Goal: Task Accomplishment & Management: Manage account settings

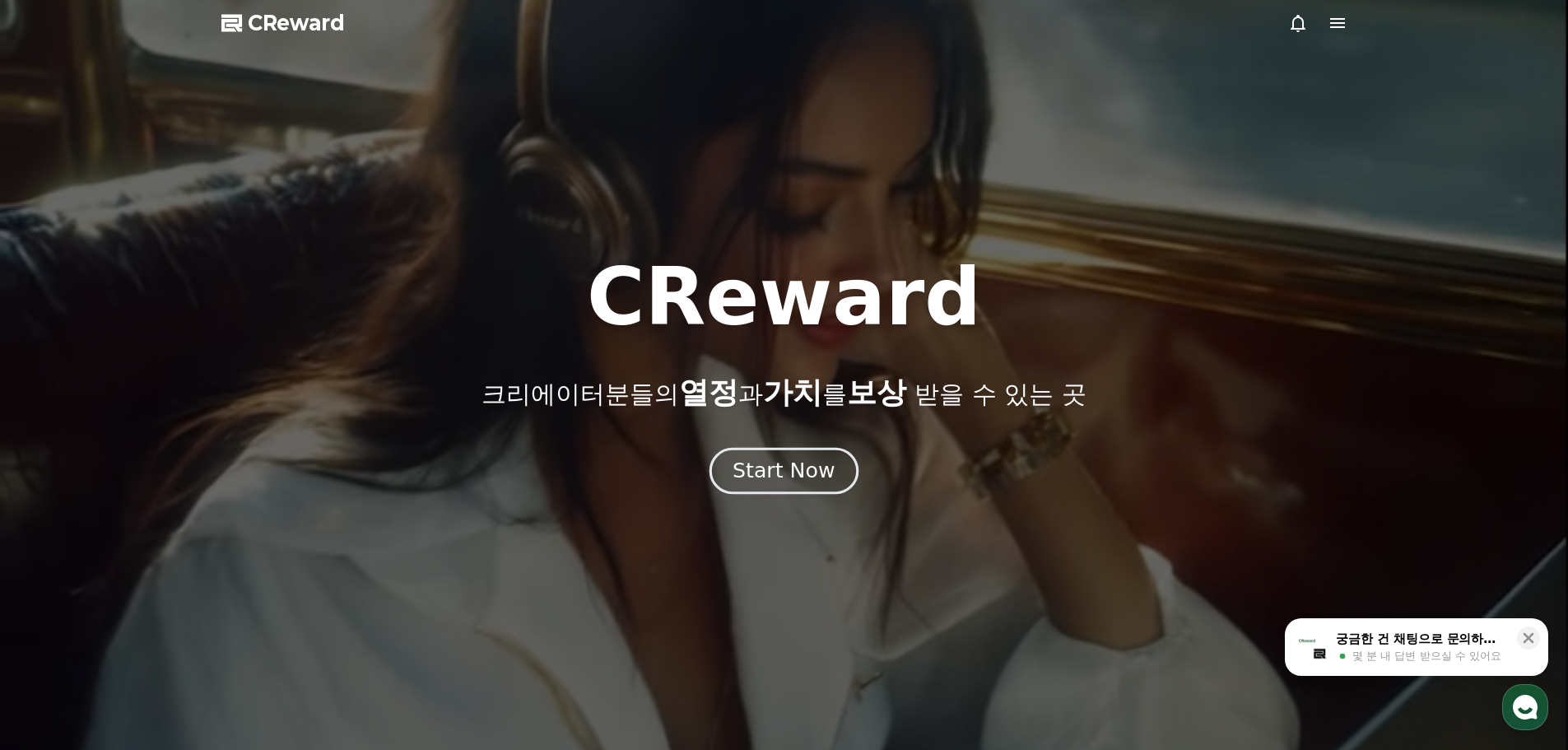
click at [781, 468] on div "Start Now" at bounding box center [784, 471] width 102 height 28
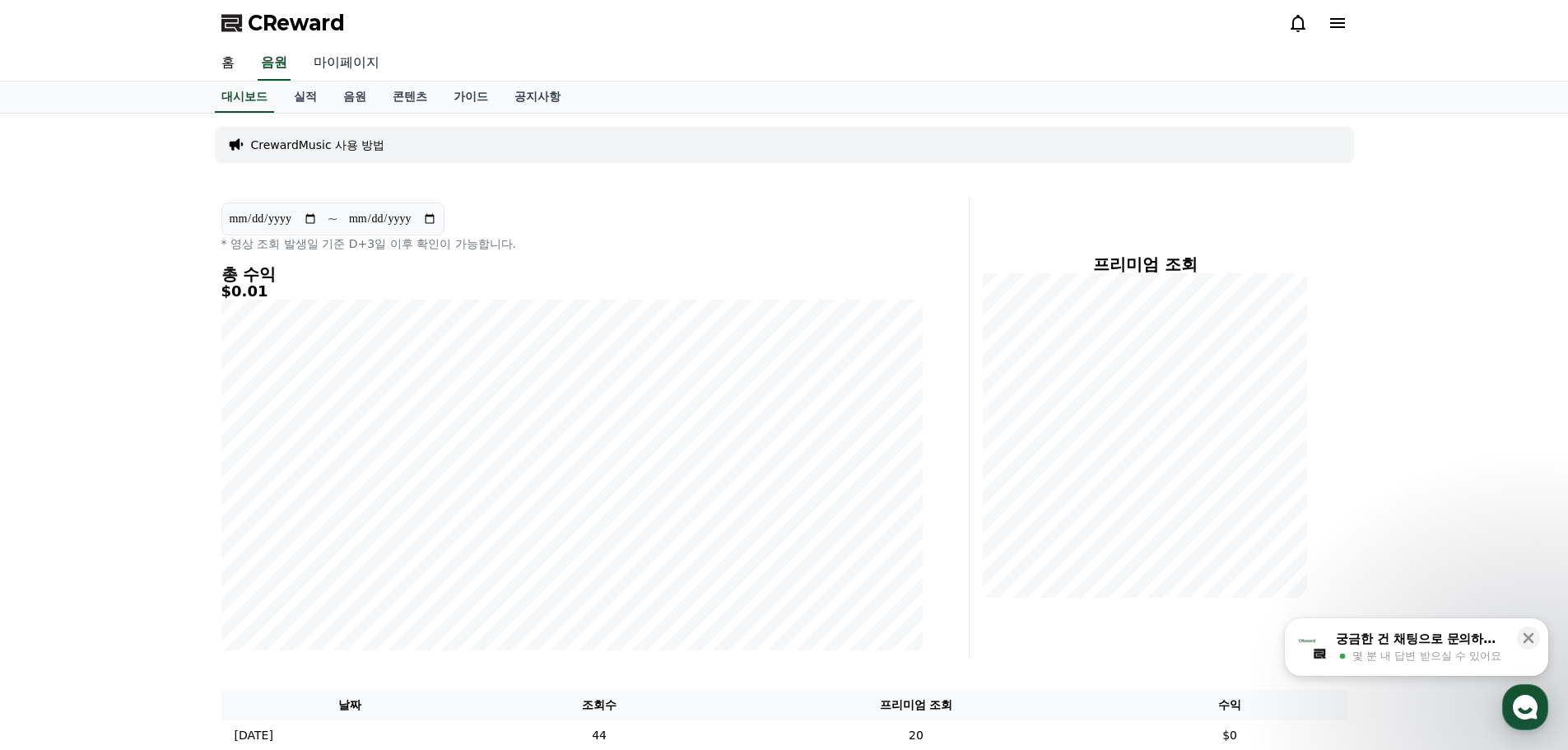
click at [338, 65] on link "마이페이지" at bounding box center [346, 63] width 92 height 35
select select "**********"
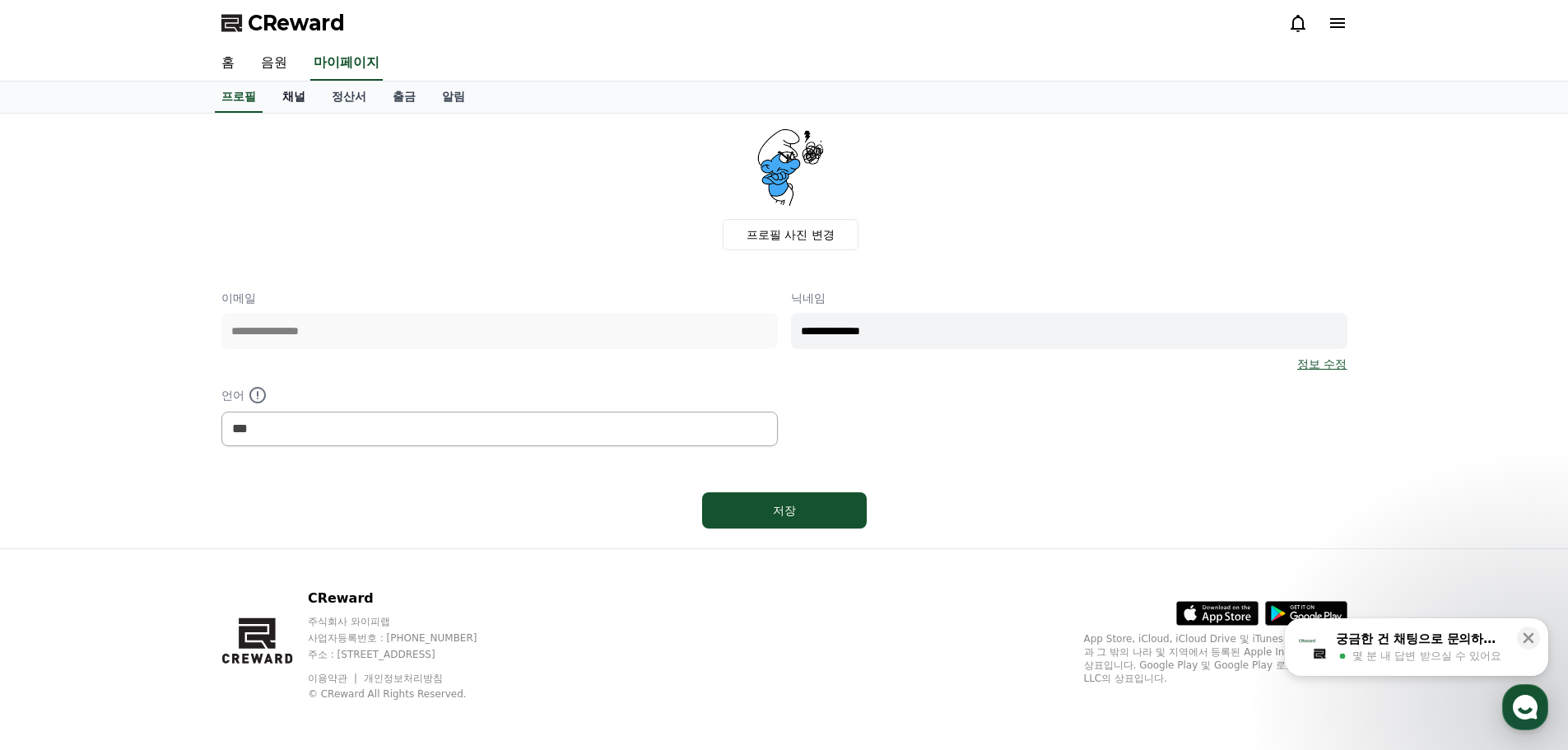
click at [291, 92] on link "채널" at bounding box center [294, 97] width 49 height 31
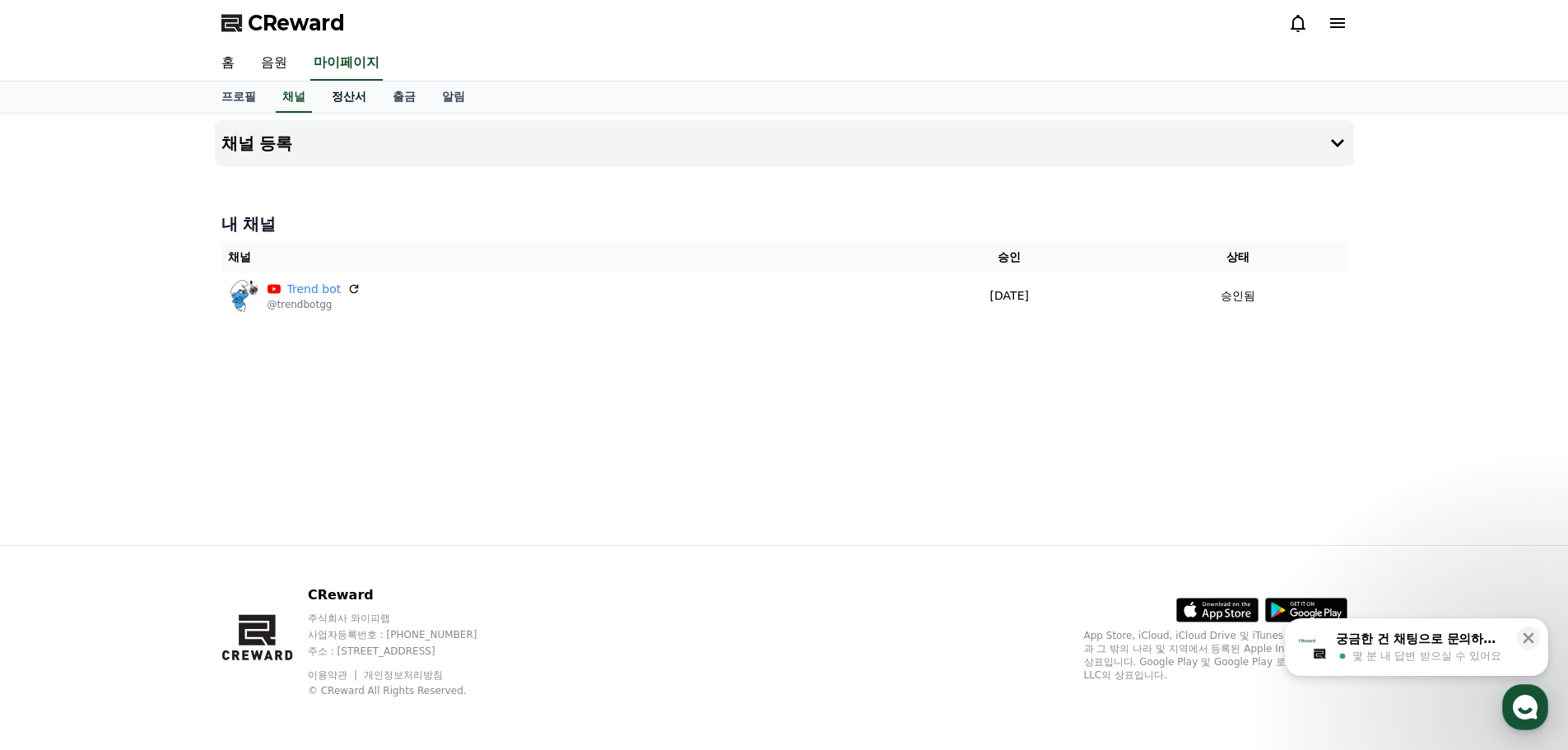
click at [346, 97] on link "정산서" at bounding box center [349, 97] width 61 height 31
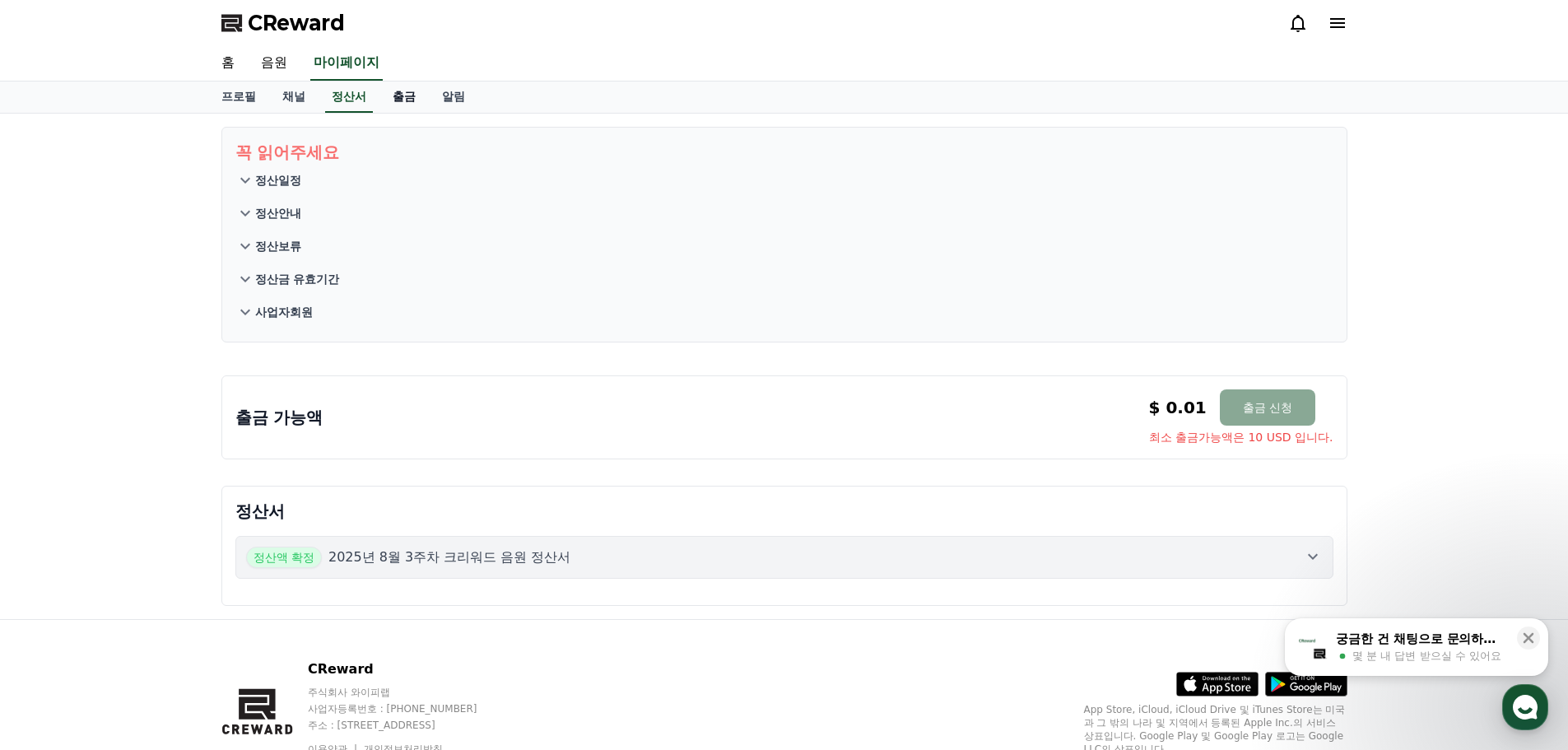
click at [394, 94] on link "출금" at bounding box center [404, 97] width 49 height 31
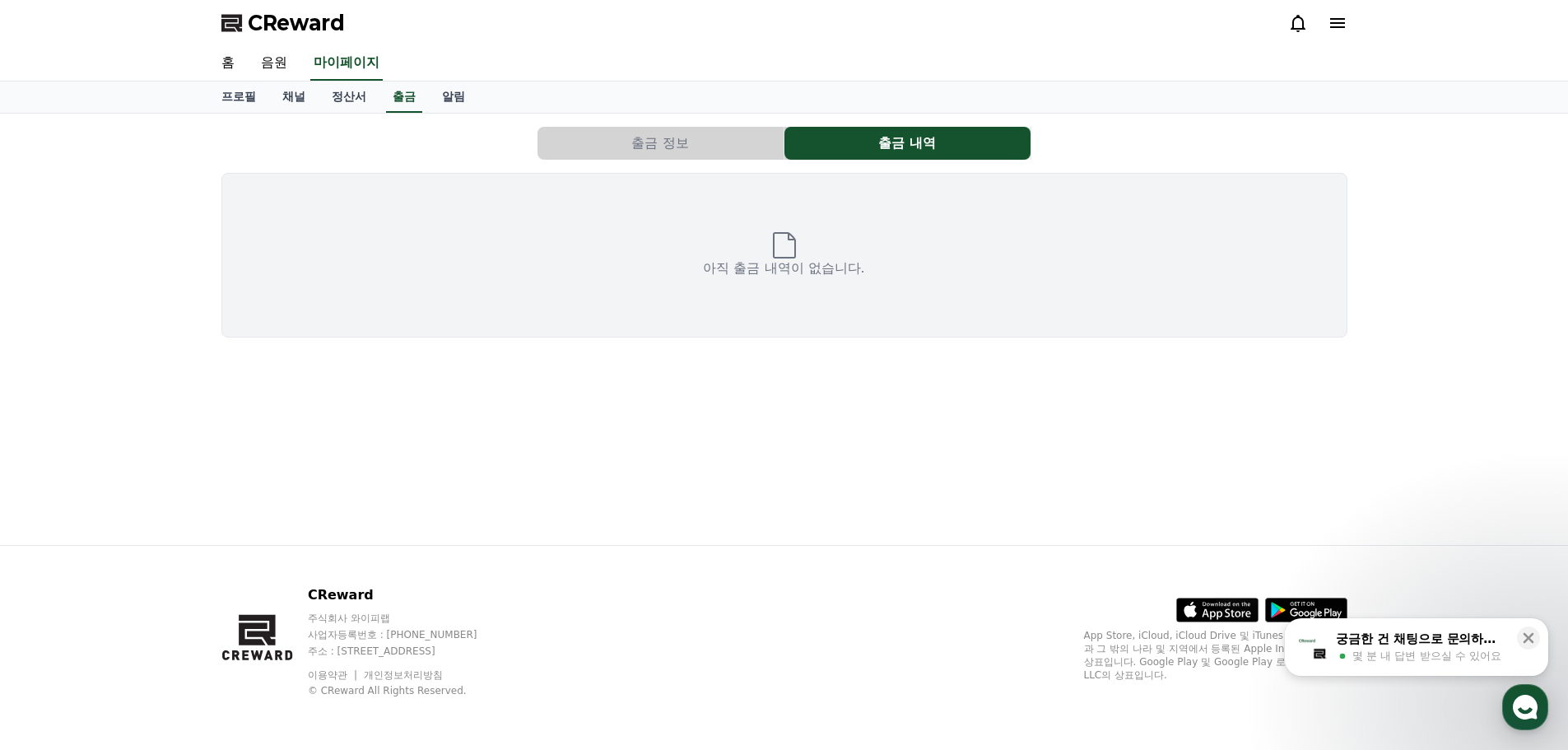
click at [708, 144] on button "출금 정보" at bounding box center [660, 143] width 246 height 33
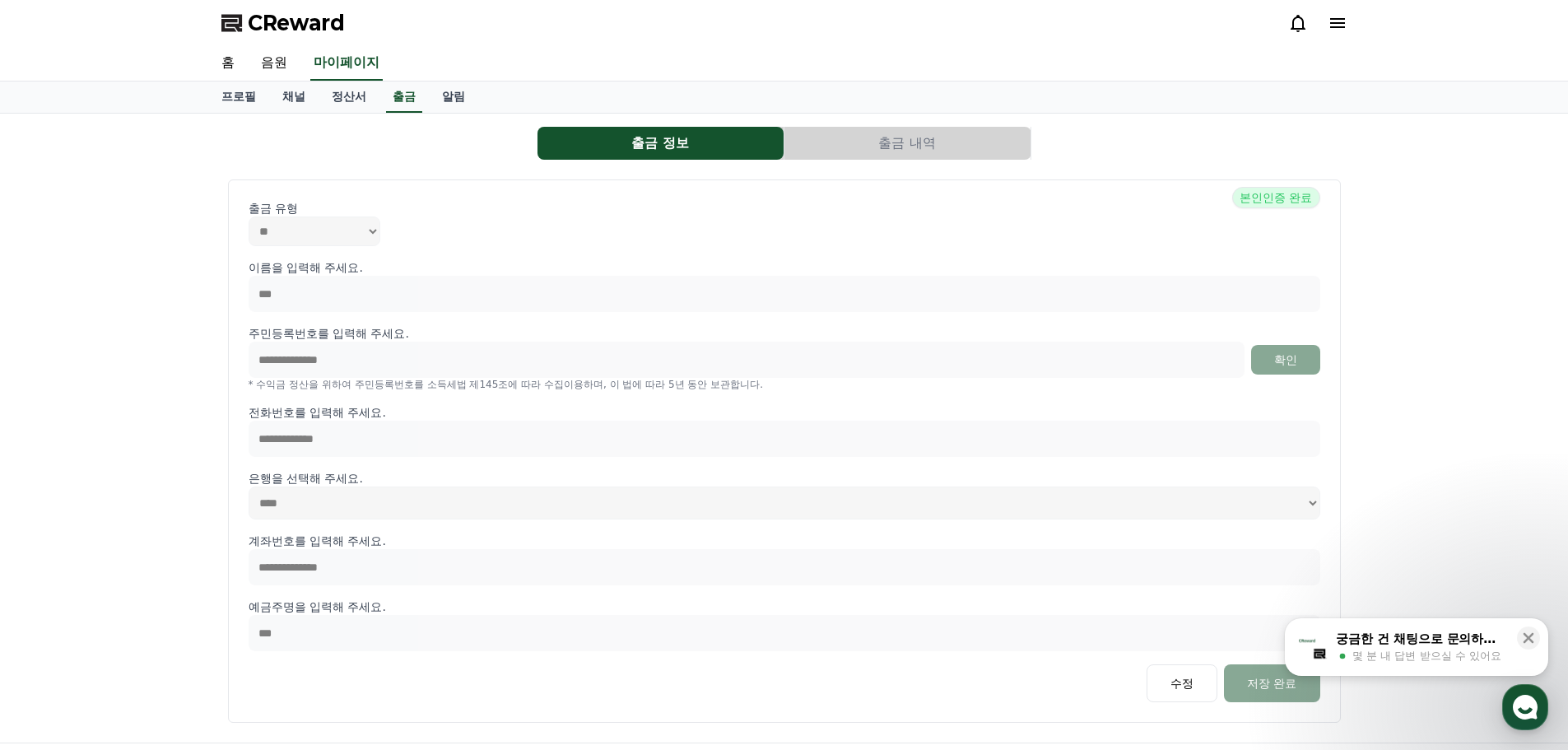
click at [879, 149] on button "출금 내역" at bounding box center [907, 143] width 246 height 33
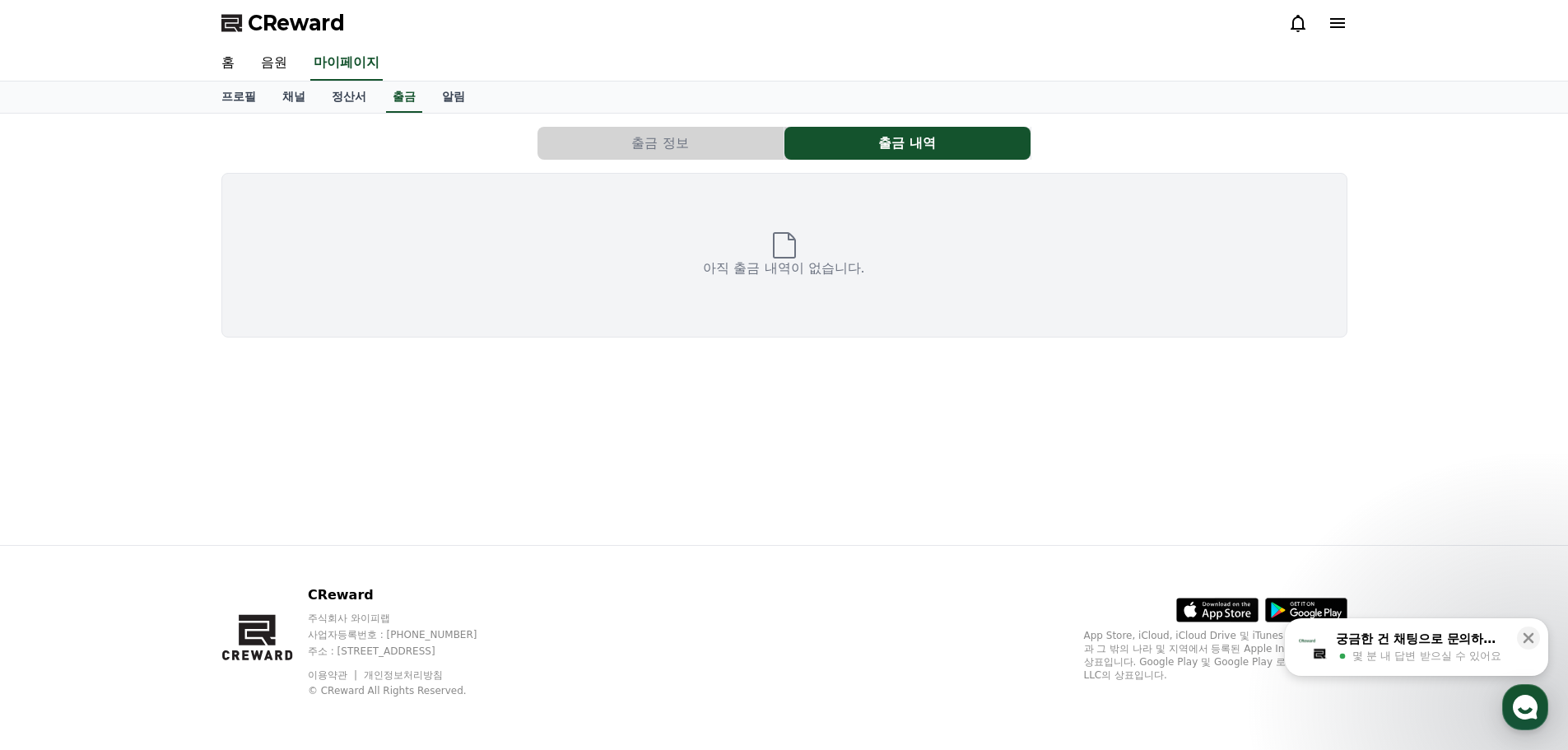
click at [720, 138] on button "출금 정보" at bounding box center [660, 143] width 246 height 33
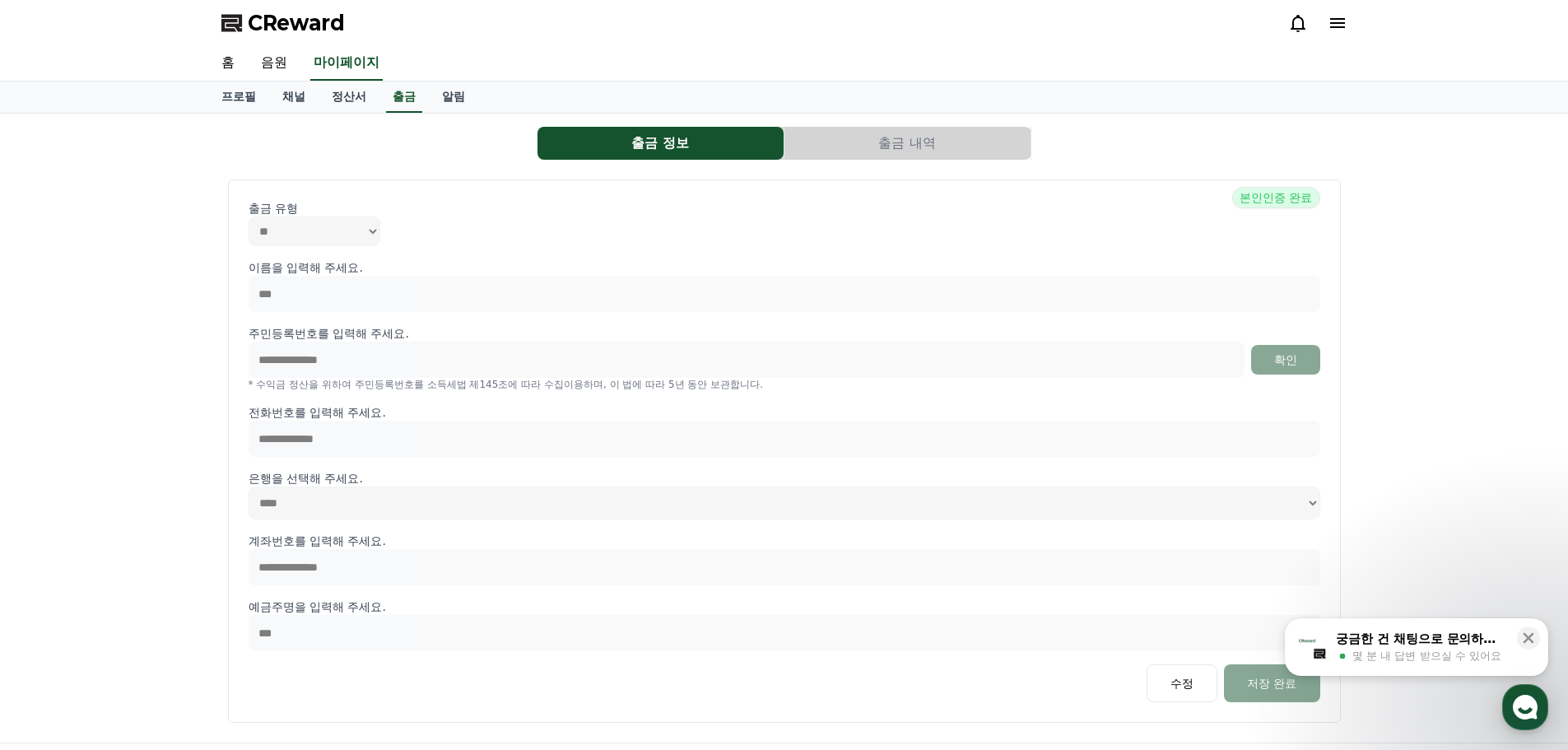
click at [875, 143] on button "출금 내역" at bounding box center [907, 143] width 246 height 33
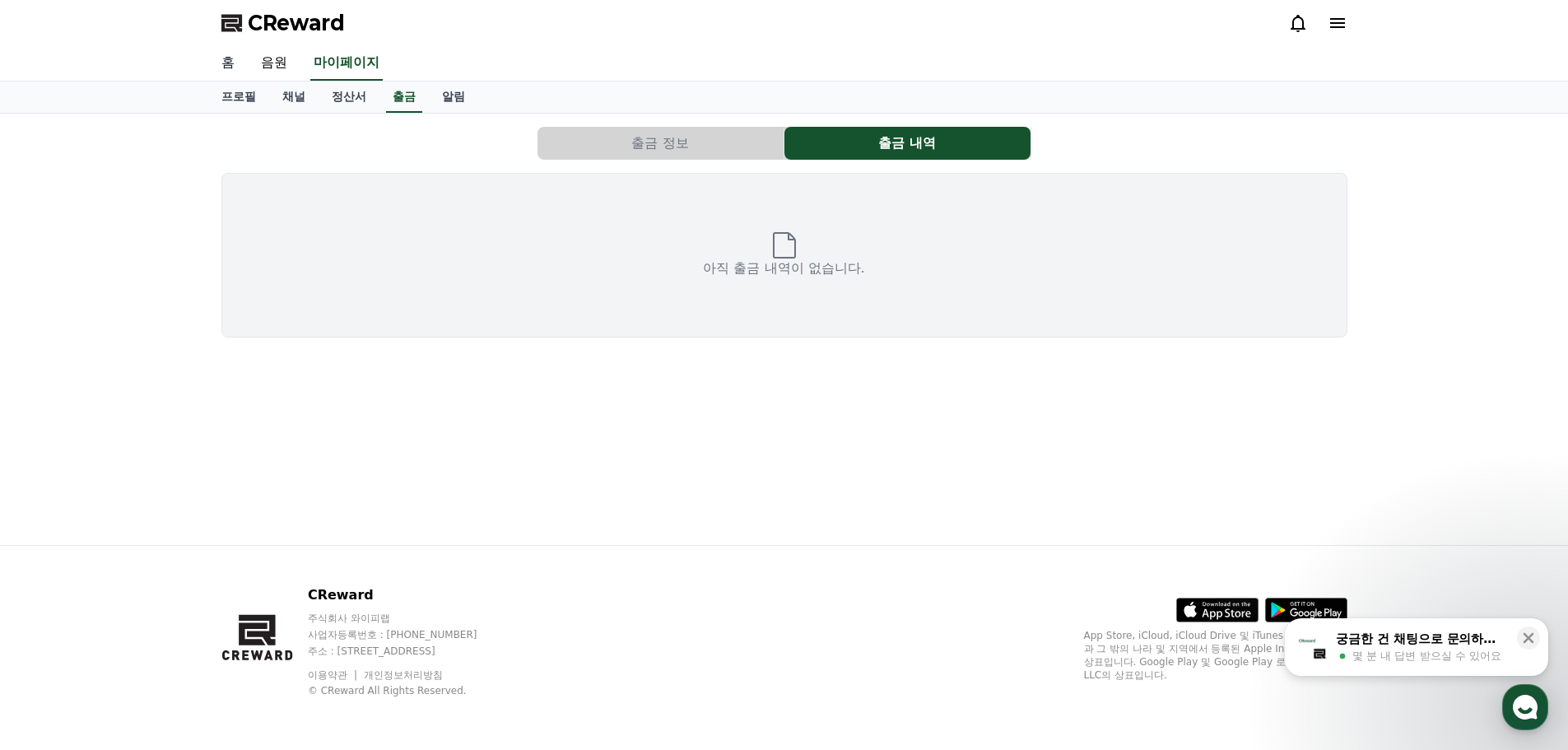
click at [231, 65] on link "홈" at bounding box center [228, 63] width 39 height 35
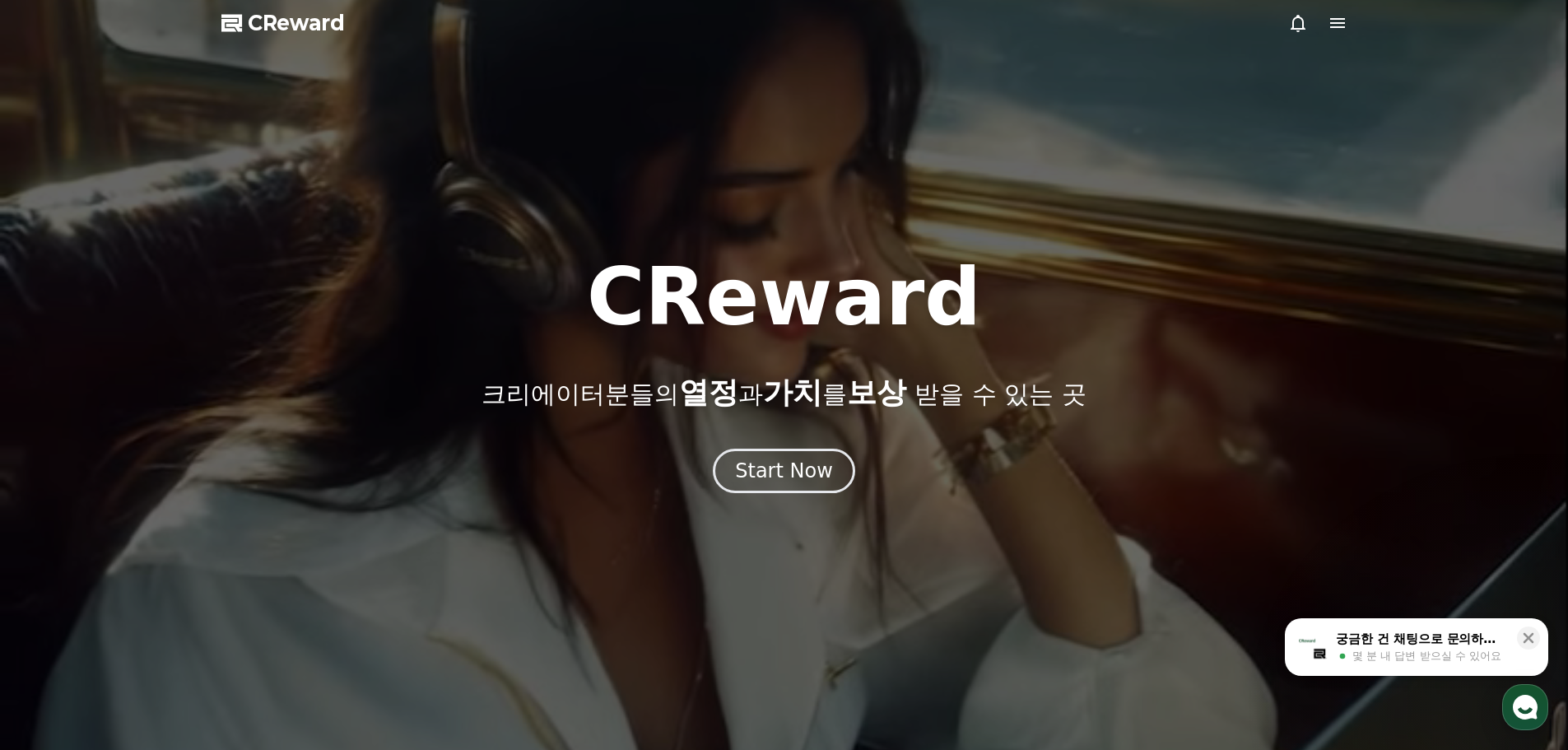
click at [1335, 21] on icon at bounding box center [1337, 22] width 20 height 20
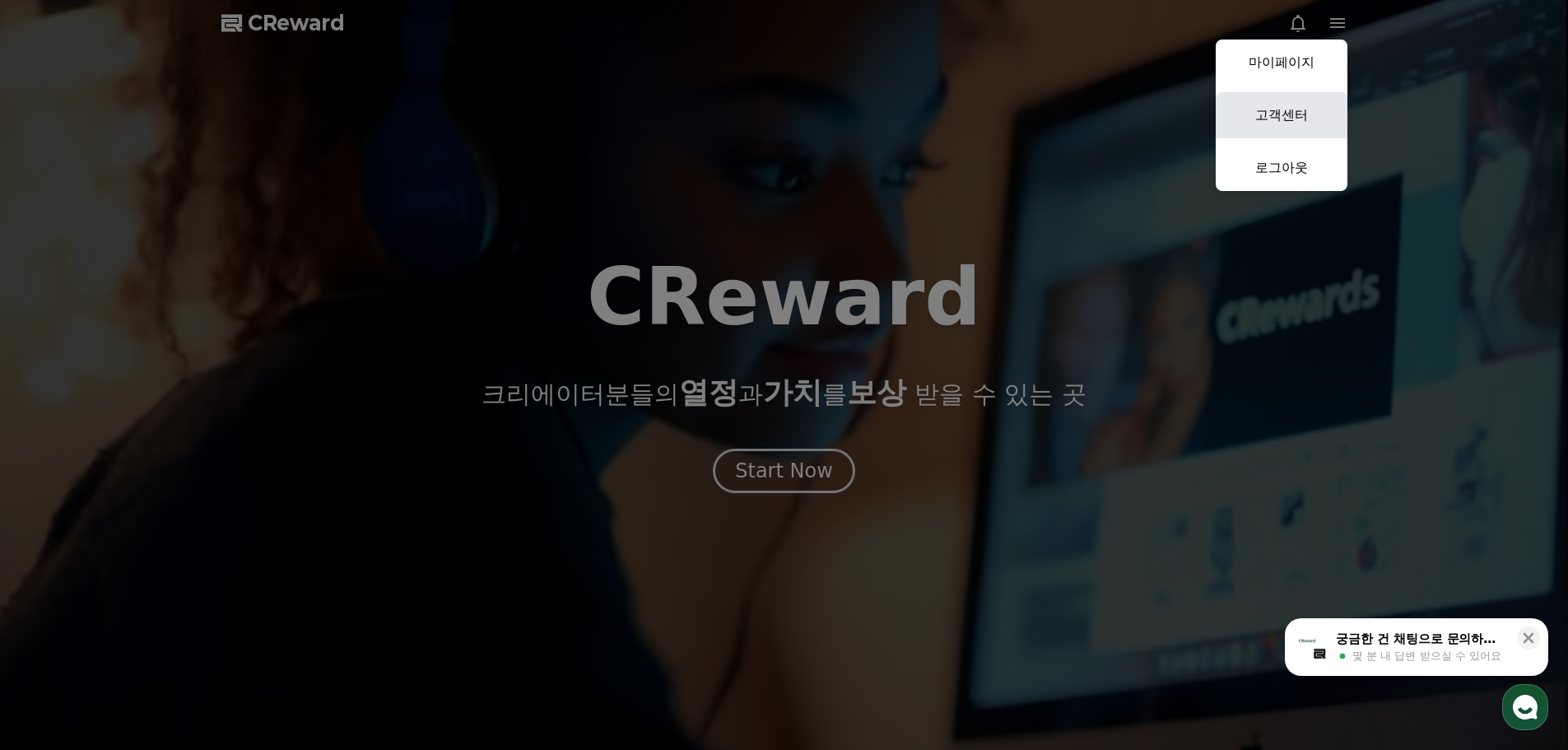
click at [1276, 107] on link "고객센터" at bounding box center [1281, 115] width 132 height 46
